Goal: Task Accomplishment & Management: Manage account settings

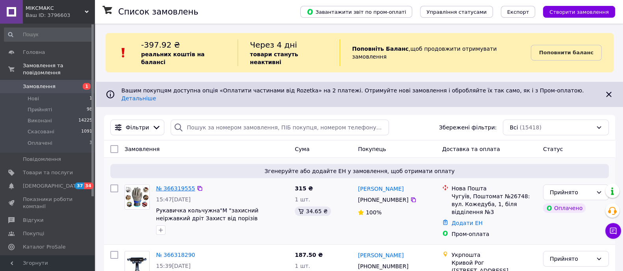
click at [173, 186] on link "№ 366319555" at bounding box center [175, 189] width 39 height 6
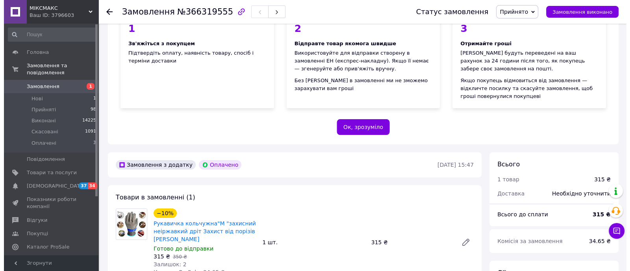
scroll to position [148, 0]
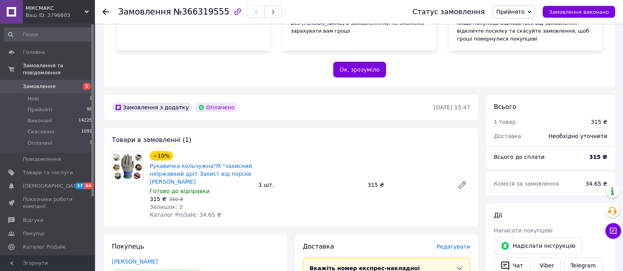
click at [457, 244] on span "Редагувати" at bounding box center [453, 247] width 33 height 6
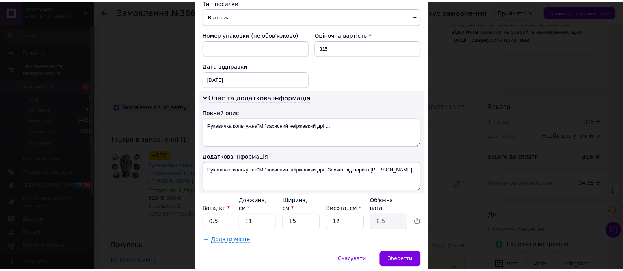
scroll to position [338, 0]
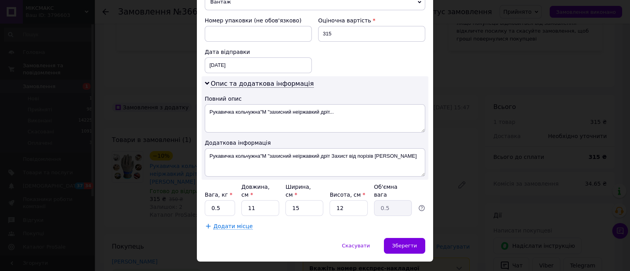
click at [457, 231] on div "× Редагування доставки Спосіб доставки Нова Пошта (безкоштовно від 1500 ₴) Плат…" at bounding box center [315, 135] width 630 height 271
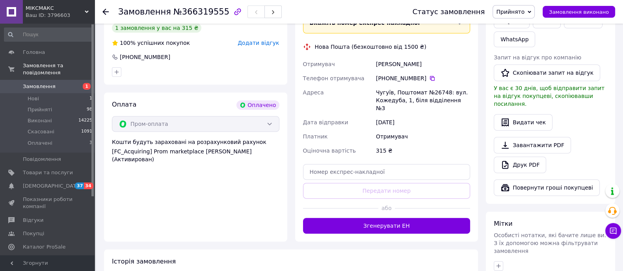
click at [410, 218] on button "Згенерувати ЕН" at bounding box center [386, 226] width 167 height 16
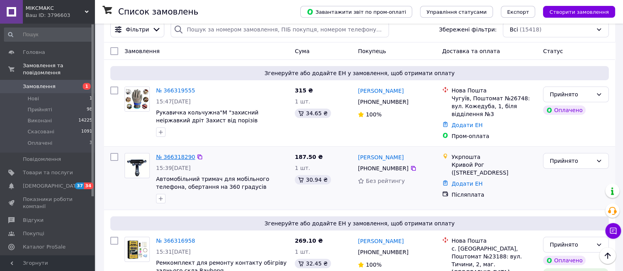
click at [174, 154] on link "№ 366318290" at bounding box center [175, 157] width 39 height 6
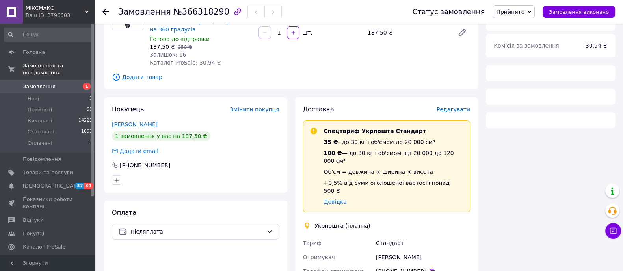
scroll to position [98, 0]
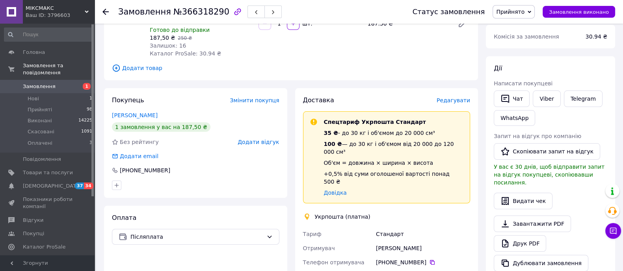
click at [465, 97] on span "Редагувати" at bounding box center [453, 100] width 33 height 6
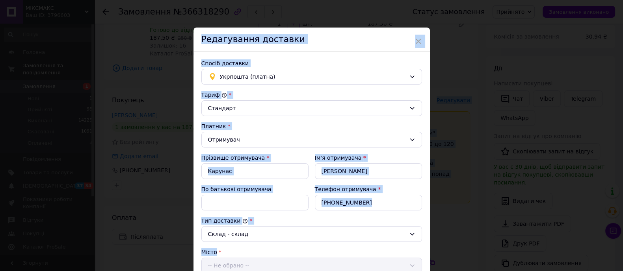
click at [465, 89] on div "× Редагування доставки Спосіб доставки Укрпошта (платна) Тариф * Стандарт Платн…" at bounding box center [311, 135] width 623 height 271
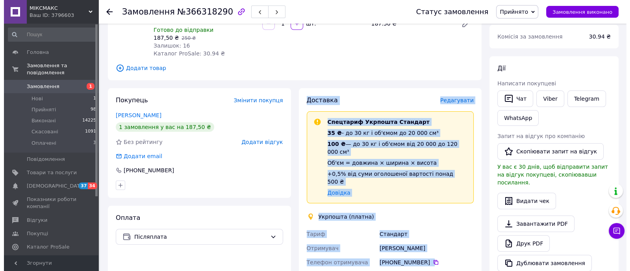
scroll to position [148, 0]
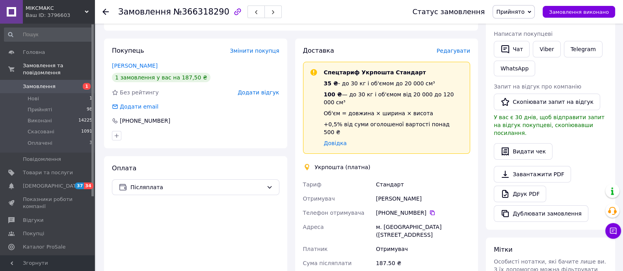
click at [453, 48] on span "Редагувати" at bounding box center [453, 51] width 33 height 6
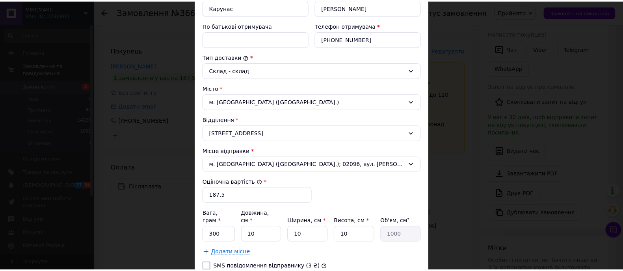
scroll to position [292, 0]
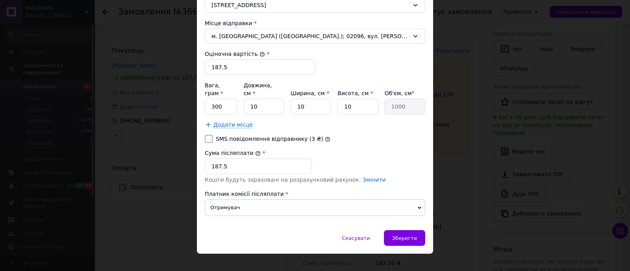
click at [456, 184] on div "× Редагування доставки Спосіб доставки Укрпошта (платна) Тариф * [PERSON_NAME] …" at bounding box center [315, 135] width 630 height 271
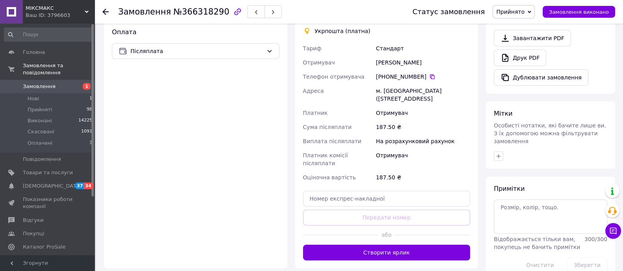
scroll to position [281, 0]
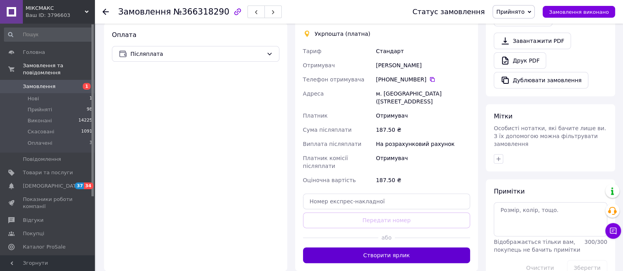
click at [406, 248] on button "Створити ярлик" at bounding box center [386, 256] width 167 height 16
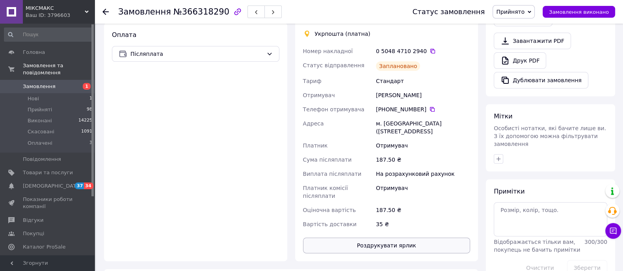
click at [413, 238] on button "Роздрукувати ярлик" at bounding box center [386, 246] width 167 height 16
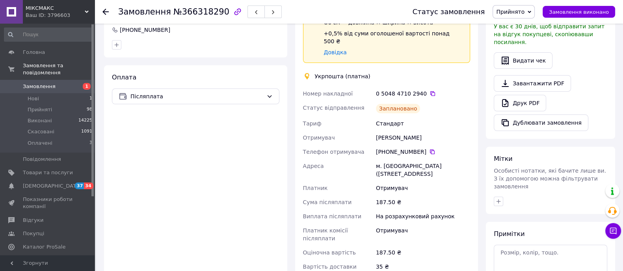
scroll to position [232, 0]
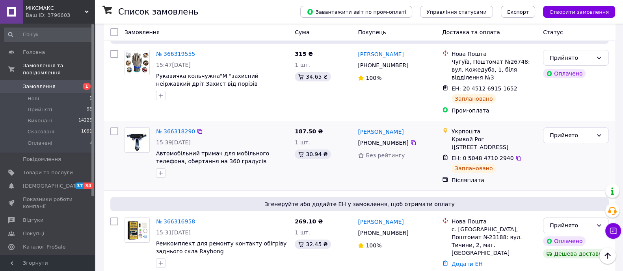
scroll to position [197, 0]
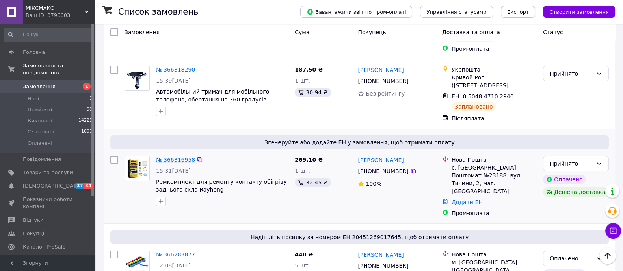
click at [184, 157] on link "№ 366316958" at bounding box center [175, 160] width 39 height 6
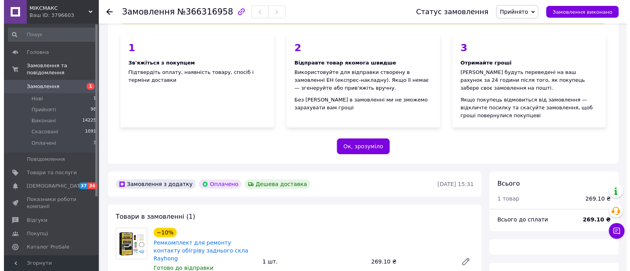
scroll to position [197, 0]
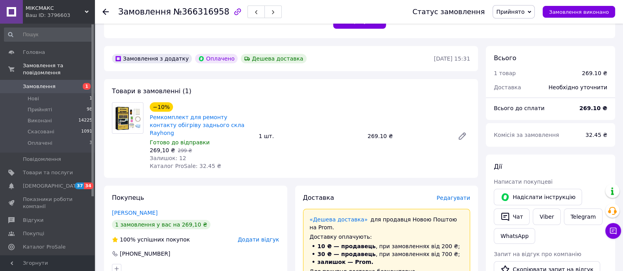
click at [464, 195] on span "Редагувати" at bounding box center [453, 198] width 33 height 6
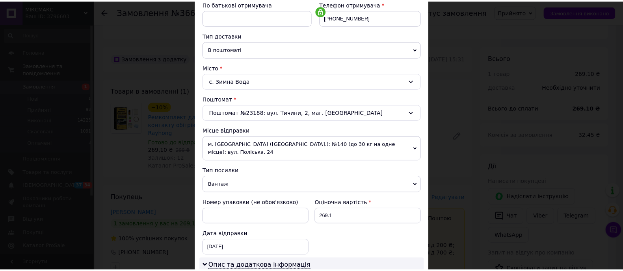
scroll to position [295, 0]
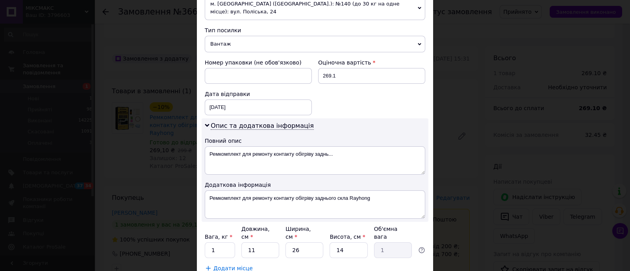
click at [464, 180] on div "× Редагування доставки Спосіб доставки Нова Пошта (безкоштовно від 1500 ₴) Плат…" at bounding box center [315, 135] width 630 height 271
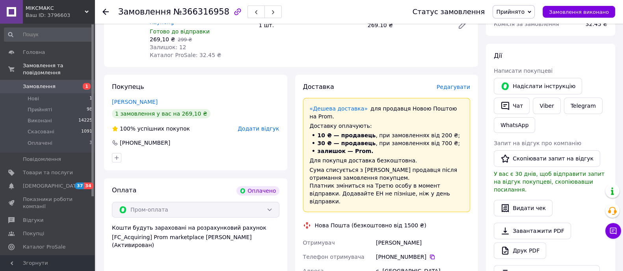
scroll to position [443, 0]
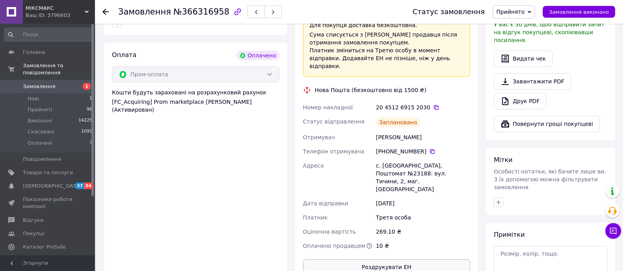
scroll to position [344, 0]
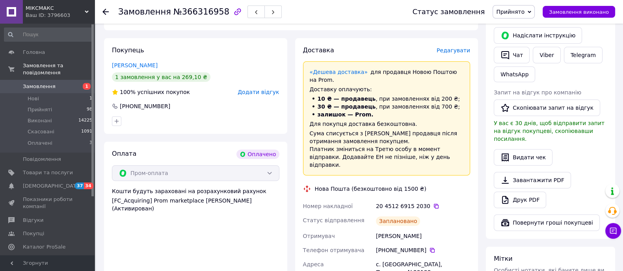
drag, startPoint x: 408, startPoint y: 217, endPoint x: 412, endPoint y: 213, distance: 5.6
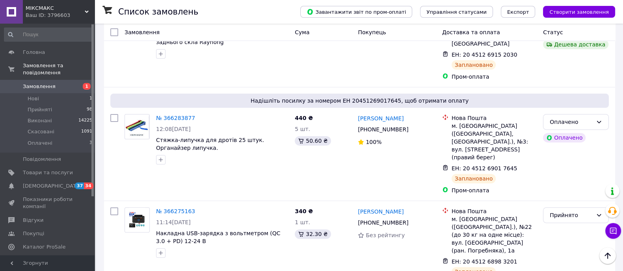
scroll to position [344, 0]
click at [79, 183] on span "37" at bounding box center [79, 186] width 9 height 7
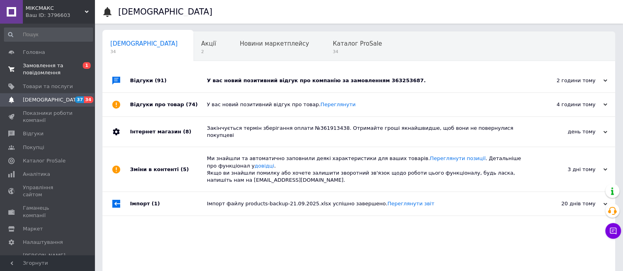
click at [49, 64] on span "Замовлення та повідомлення" at bounding box center [48, 69] width 50 height 14
